Goal: Contribute content: Add original content to the website for others to see

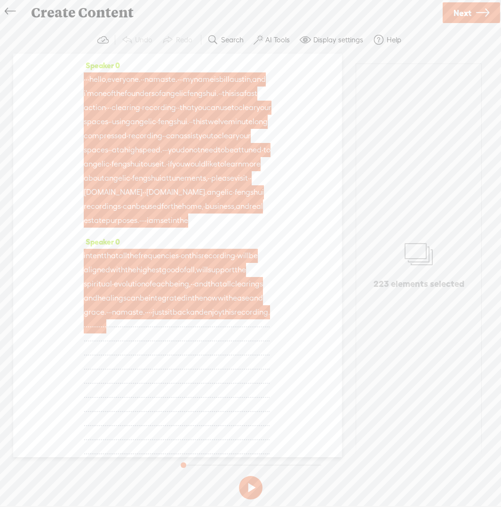
click at [461, 14] on span "Next" at bounding box center [463, 13] width 18 height 24
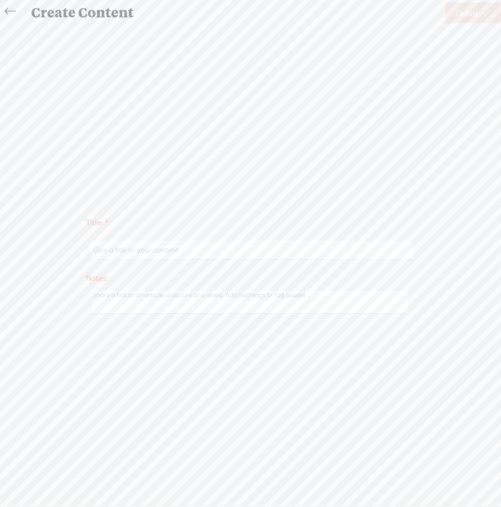
click at [331, 244] on input "text" at bounding box center [252, 250] width 322 height 18
click at [100, 250] on input "aafs 12" at bounding box center [252, 250] width 322 height 18
type input "afs 12"
click at [478, 17] on link "Finish" at bounding box center [473, 12] width 56 height 21
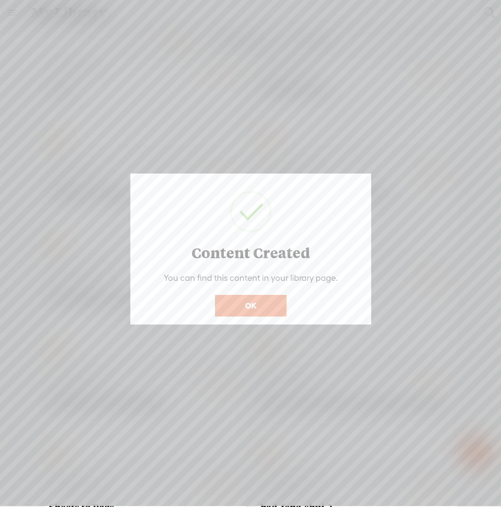
click at [249, 306] on button "OK" at bounding box center [251, 306] width 72 height 22
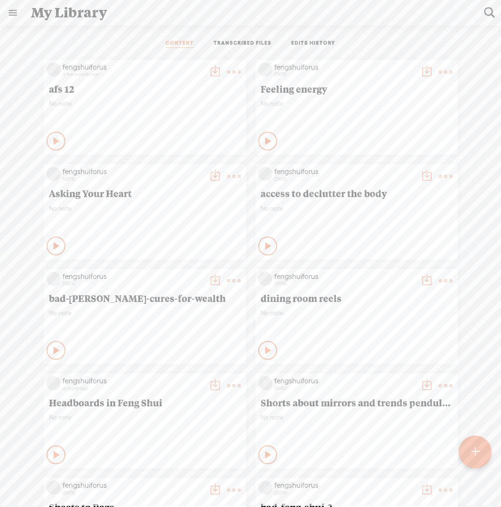
click at [477, 455] on t at bounding box center [475, 451] width 8 height 21
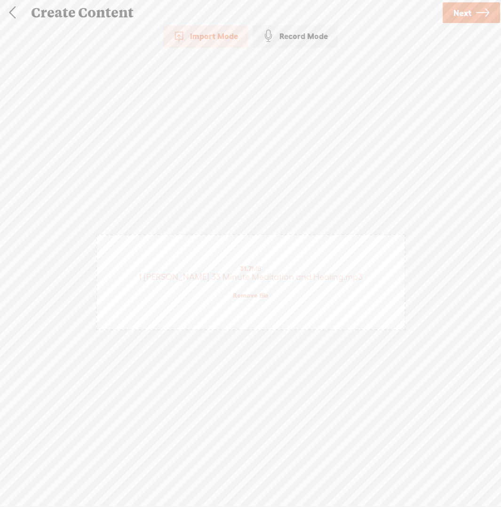
click at [466, 12] on span "Next" at bounding box center [463, 13] width 18 height 24
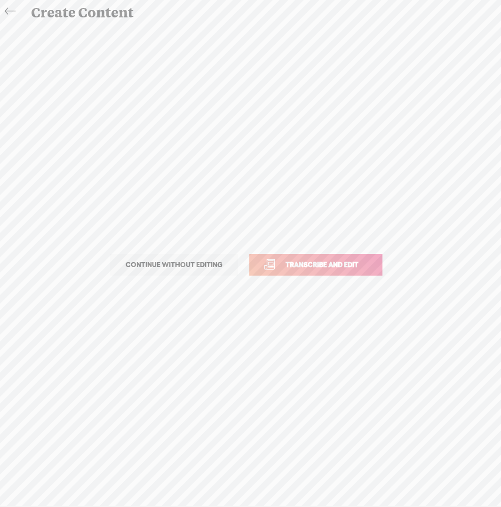
click at [329, 267] on span "Transcribe and edit" at bounding box center [322, 264] width 93 height 11
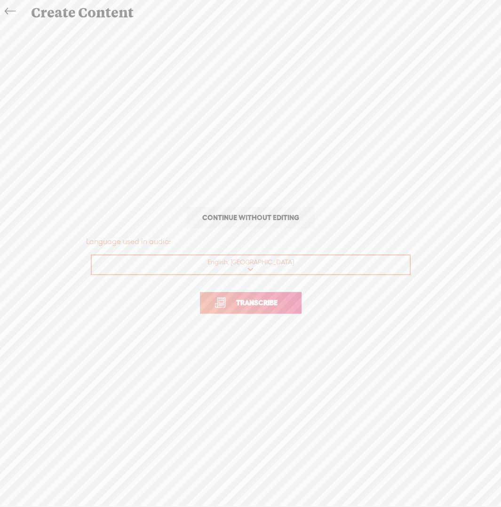
click at [267, 305] on span "Transcribe" at bounding box center [256, 302] width 61 height 11
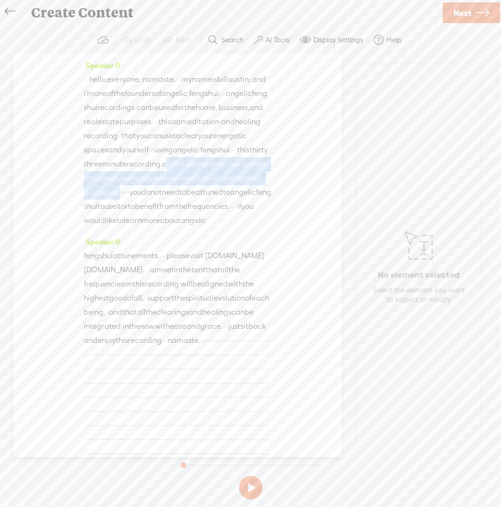
drag, startPoint x: 198, startPoint y: 192, endPoint x: 261, endPoint y: 217, distance: 68.2
click at [261, 217] on div "· · · hello, everyone. · namaste. · · · my name is [PERSON_NAME][GEOGRAPHIC_DAT…" at bounding box center [178, 149] width 188 height 155
